Goal: Information Seeking & Learning: Compare options

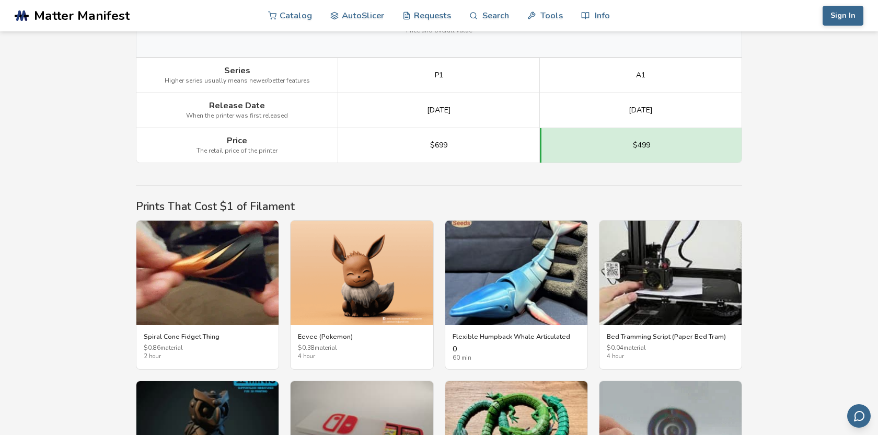
scroll to position [1591, 0]
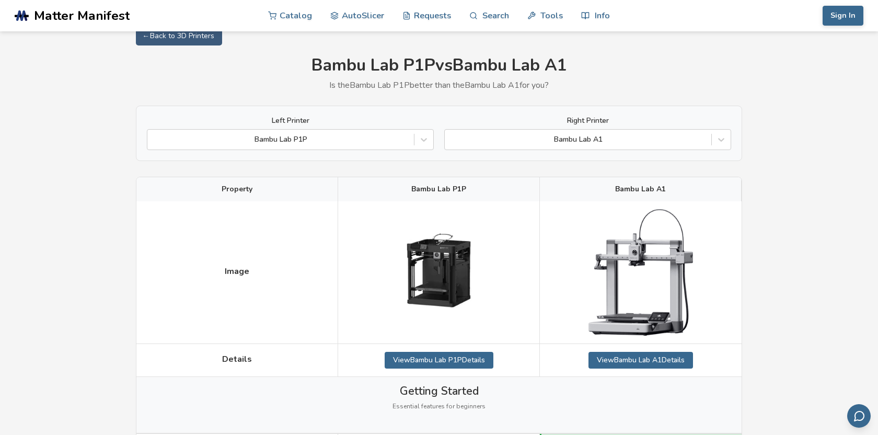
scroll to position [0, 0]
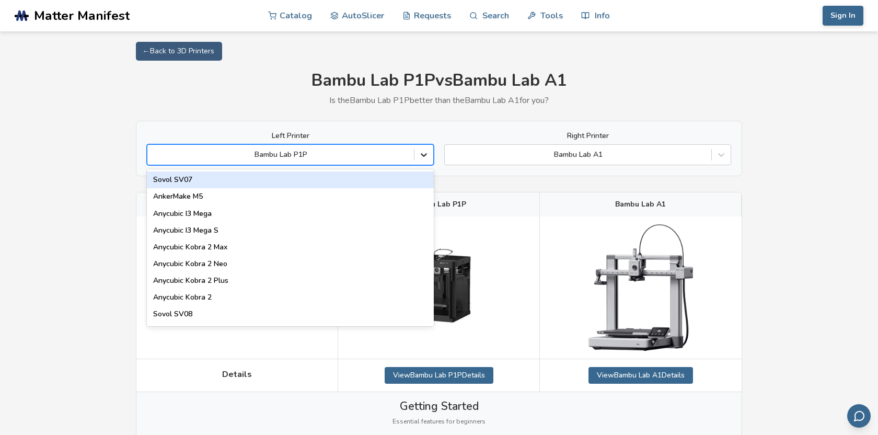
click at [423, 157] on icon at bounding box center [423, 154] width 10 height 10
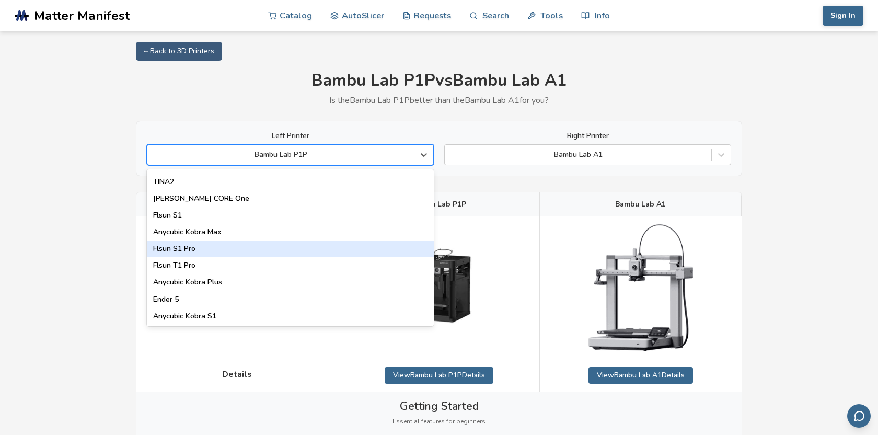
scroll to position [1339, 0]
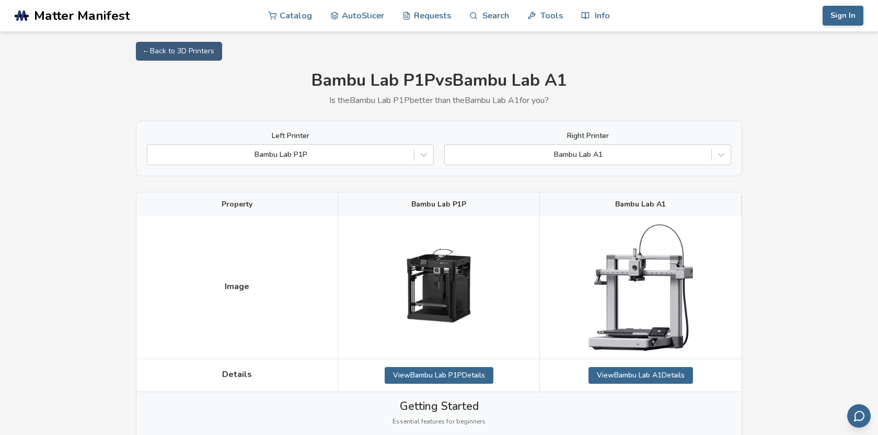
click at [347, 130] on div "Left Printer Bambu Lab P1P Right Printer Bambu Lab A1" at bounding box center [439, 148] width 606 height 55
click at [532, 155] on div at bounding box center [578, 154] width 256 height 10
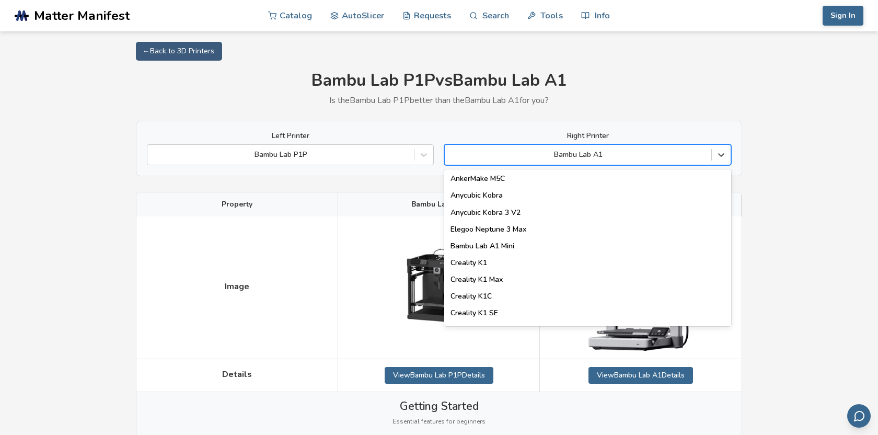
scroll to position [171, 0]
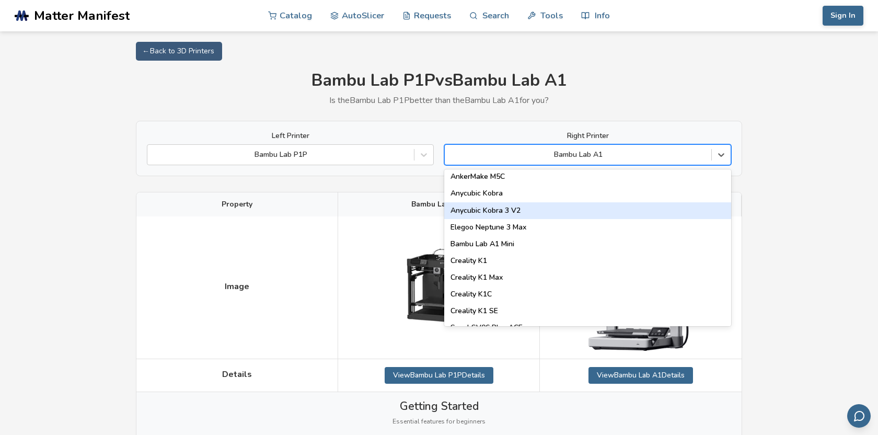
click at [527, 208] on div "Anycubic Kobra 3 V2" at bounding box center [587, 210] width 287 height 17
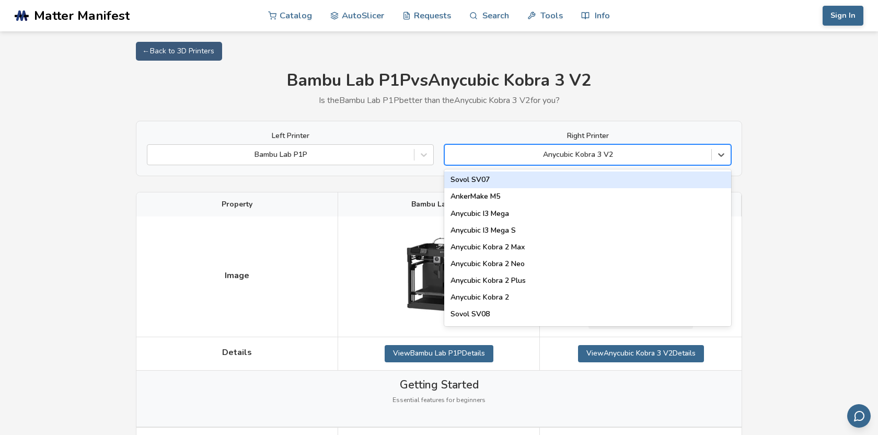
click at [640, 156] on div at bounding box center [578, 154] width 256 height 10
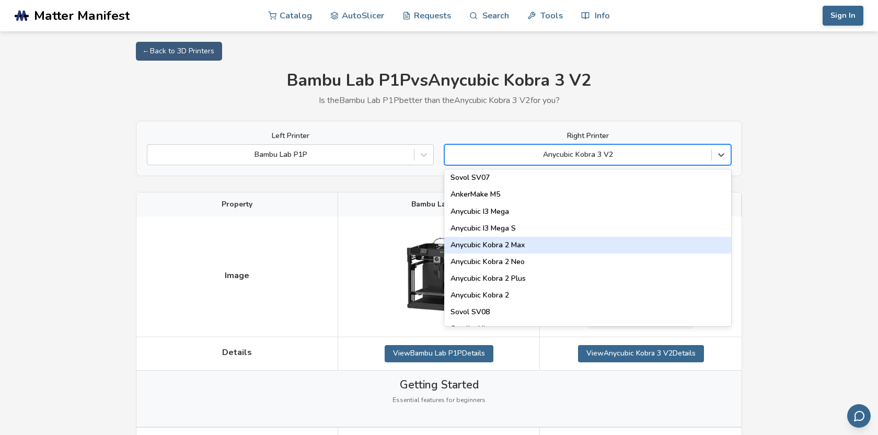
scroll to position [4, 0]
click at [617, 240] on div "Anycubic Kobra 2 Max" at bounding box center [587, 243] width 287 height 17
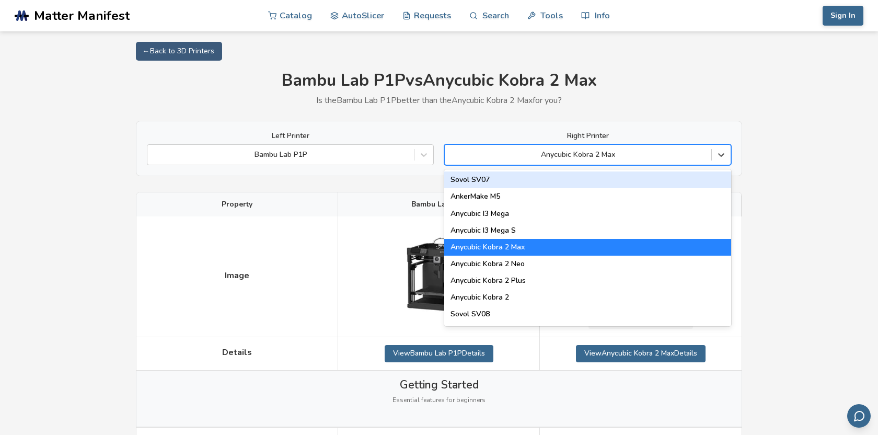
click at [635, 156] on div at bounding box center [578, 154] width 256 height 10
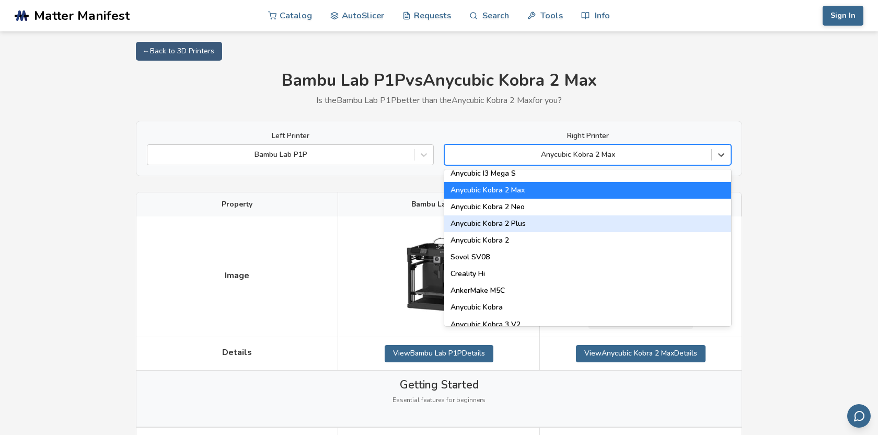
scroll to position [58, 0]
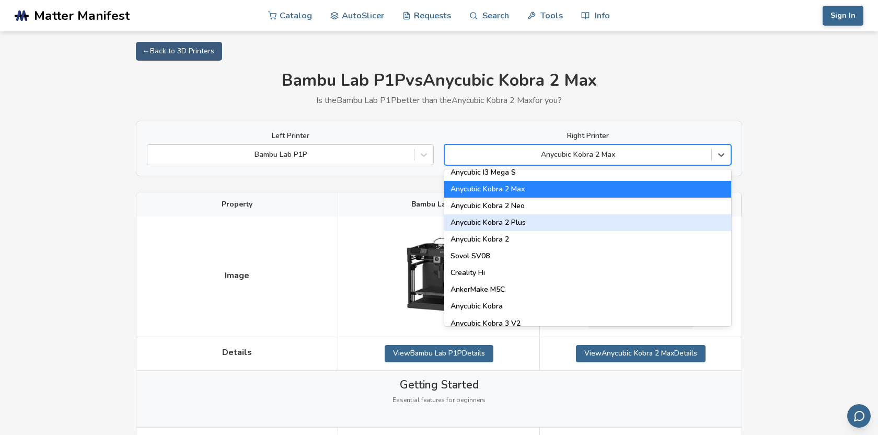
click at [606, 223] on div "Anycubic Kobra 2 Plus" at bounding box center [587, 222] width 287 height 17
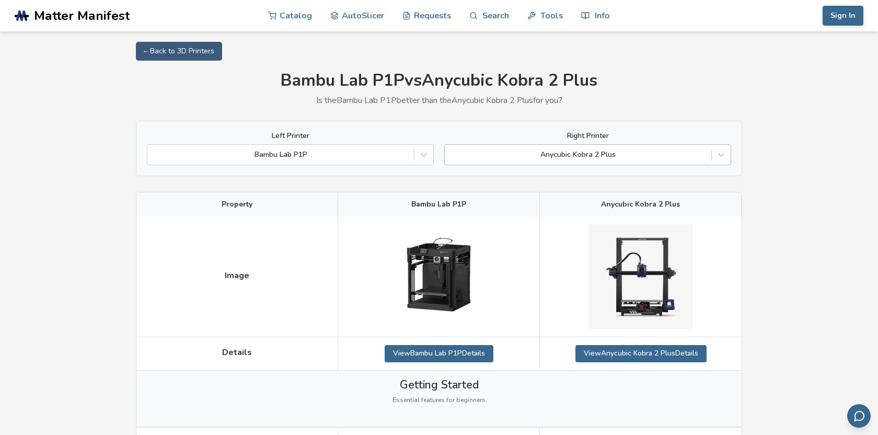
click at [621, 152] on div at bounding box center [578, 154] width 256 height 10
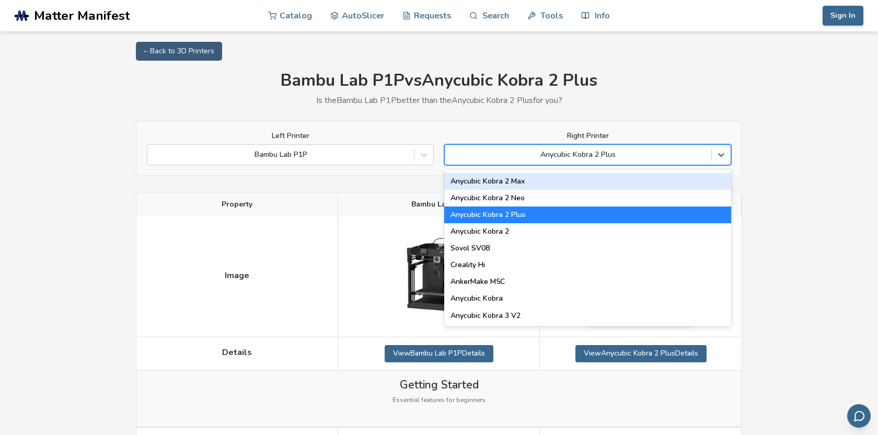
scroll to position [68, 0]
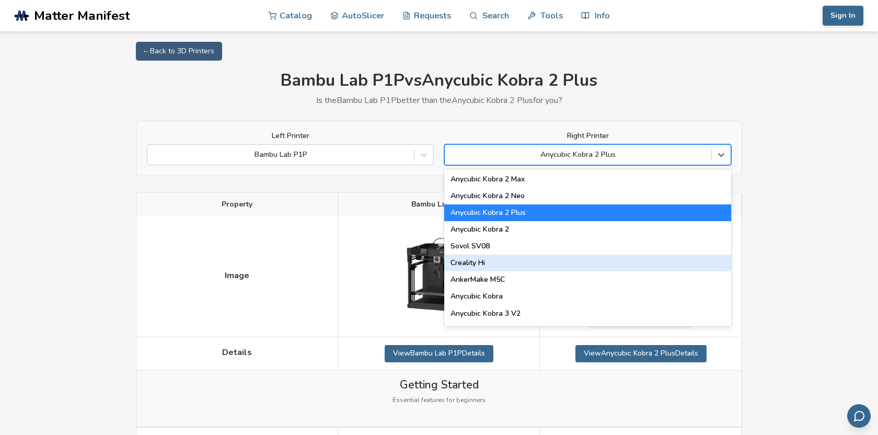
click at [599, 262] on div "Creality Hi" at bounding box center [587, 262] width 287 height 17
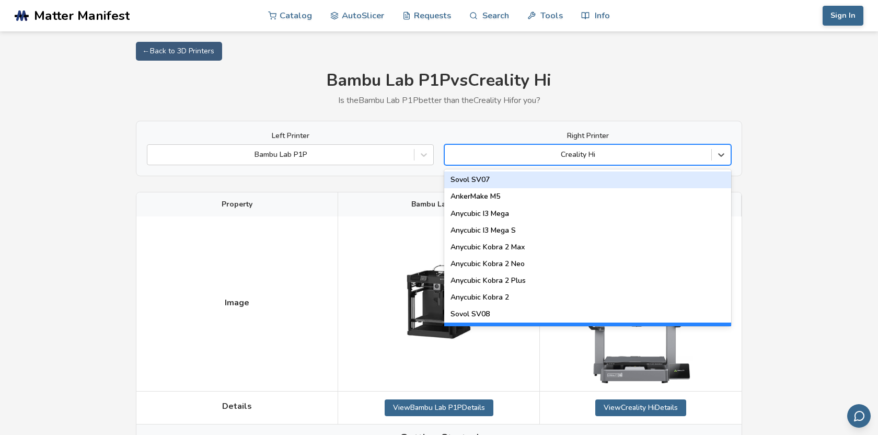
click at [617, 154] on div at bounding box center [578, 154] width 256 height 10
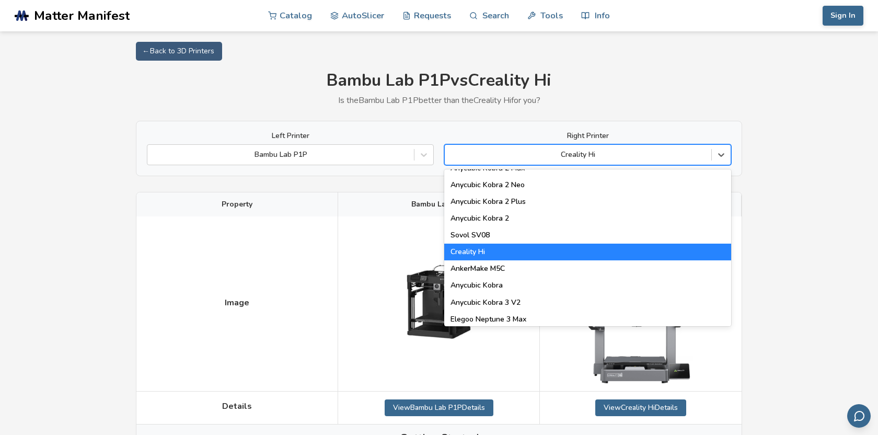
scroll to position [81, 0]
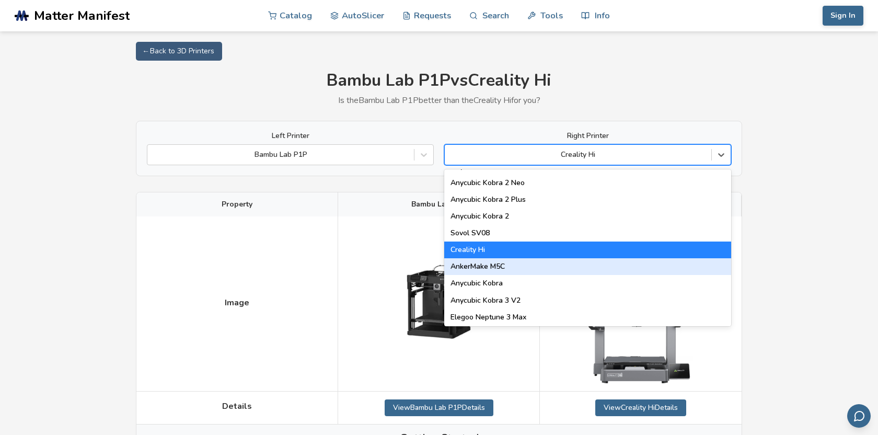
click at [604, 267] on div "AnkerMake M5C" at bounding box center [587, 266] width 287 height 17
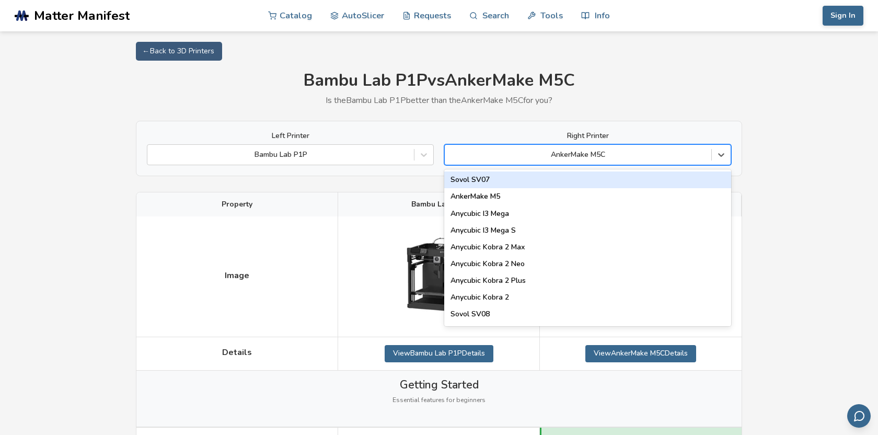
click at [629, 161] on div "AnkerMake M5C" at bounding box center [578, 154] width 266 height 15
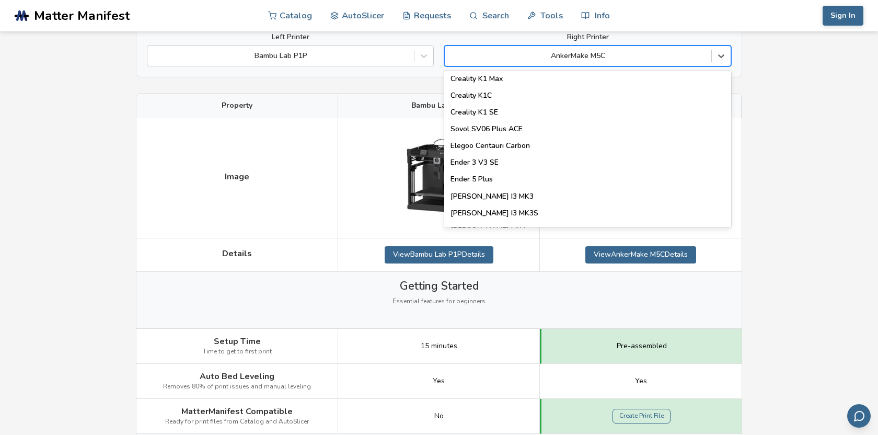
scroll to position [280, 0]
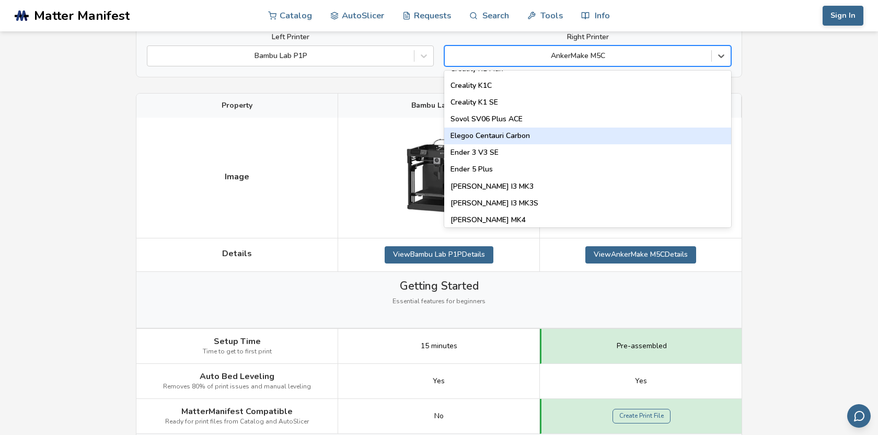
click at [619, 132] on div "Elegoo Centauri Carbon" at bounding box center [587, 135] width 287 height 17
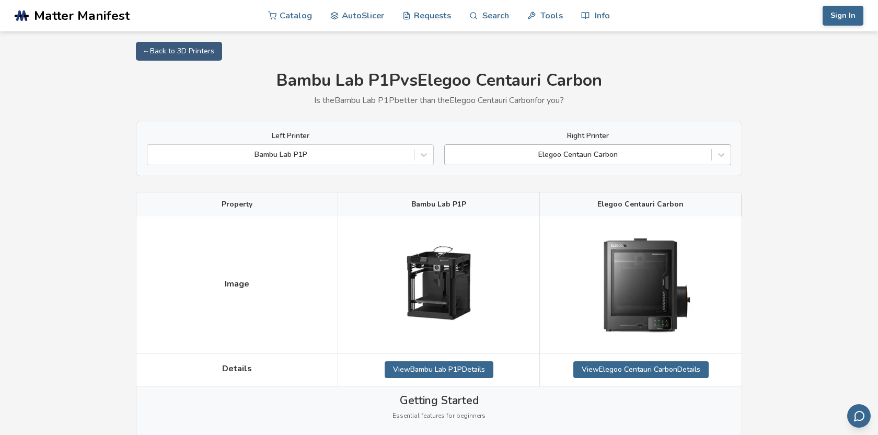
click at [608, 151] on div at bounding box center [578, 154] width 256 height 10
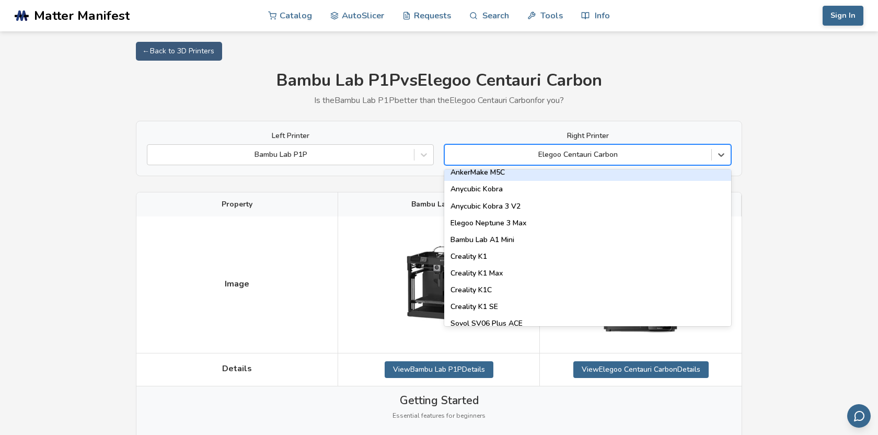
scroll to position [204, 0]
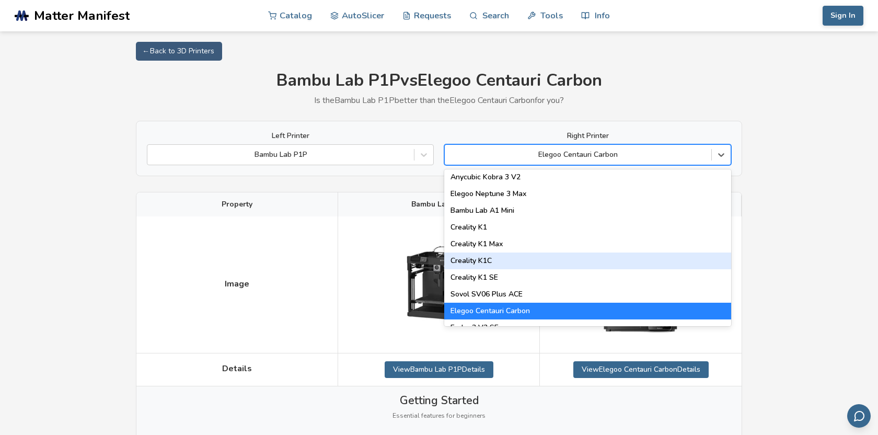
click at [579, 254] on div "Creality K1C" at bounding box center [587, 260] width 287 height 17
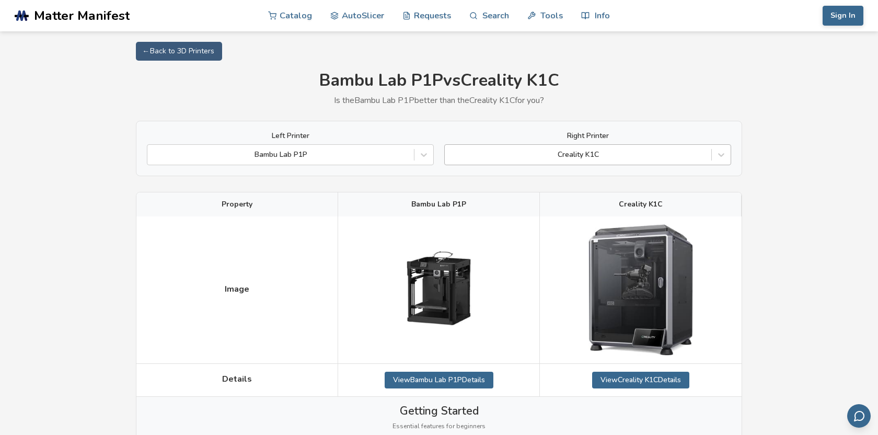
click at [656, 155] on div at bounding box center [578, 154] width 256 height 10
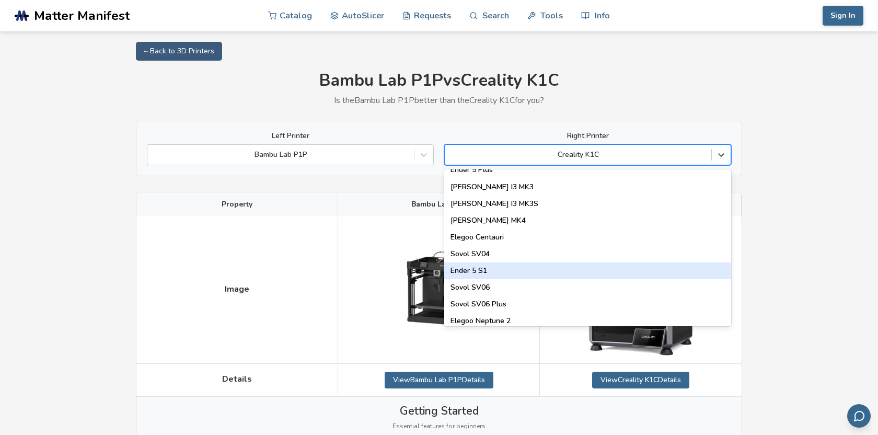
scroll to position [426, 0]
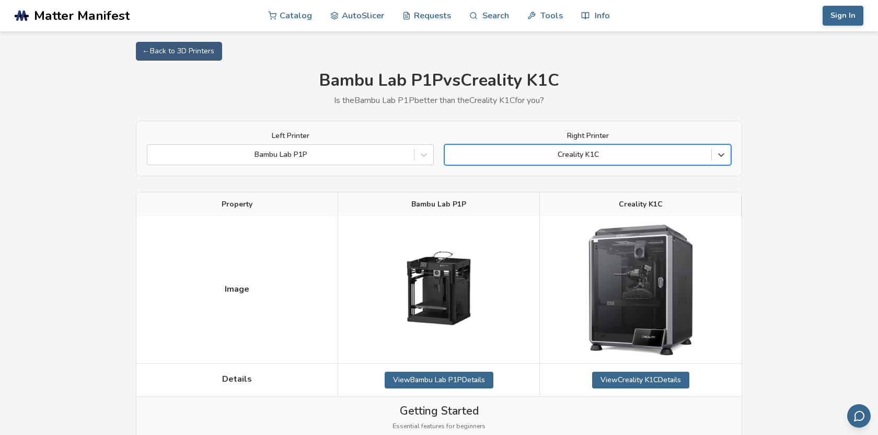
click at [485, 153] on div at bounding box center [578, 154] width 256 height 10
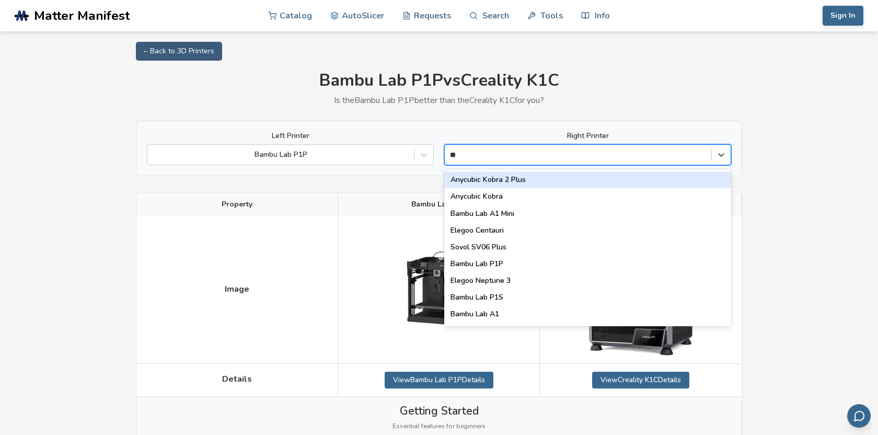
type input "***"
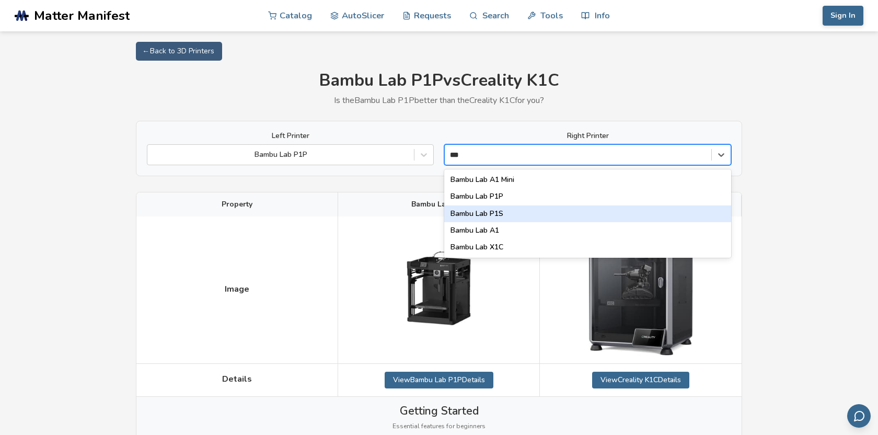
click at [492, 212] on div "Bambu Lab P1S" at bounding box center [587, 213] width 287 height 17
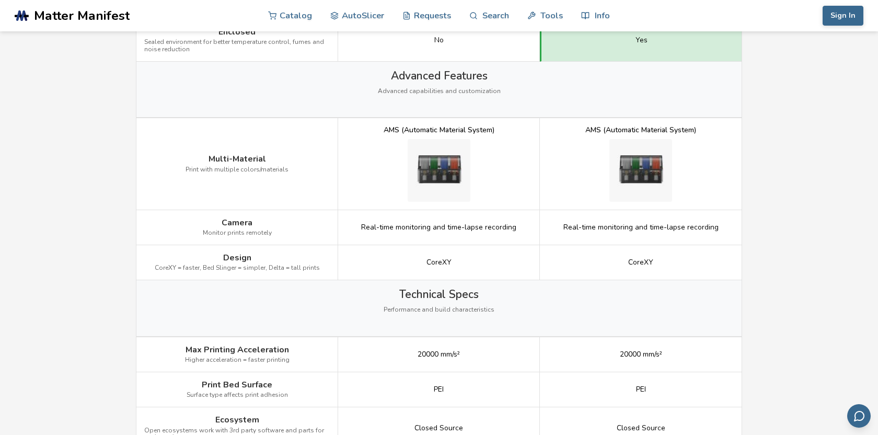
scroll to position [1039, 0]
